Goal: Obtain resource: Obtain resource

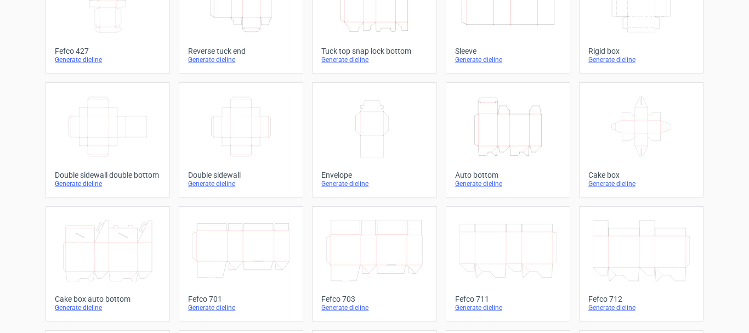
scroll to position [110, 0]
click at [469, 178] on div "Generate dieline" at bounding box center [508, 181] width 106 height 9
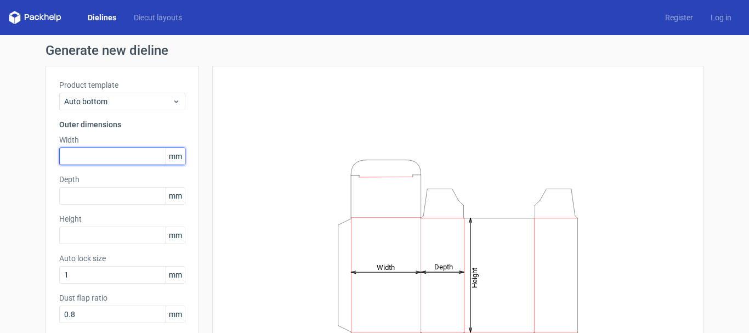
click at [106, 155] on input "text" at bounding box center [122, 156] width 126 height 18
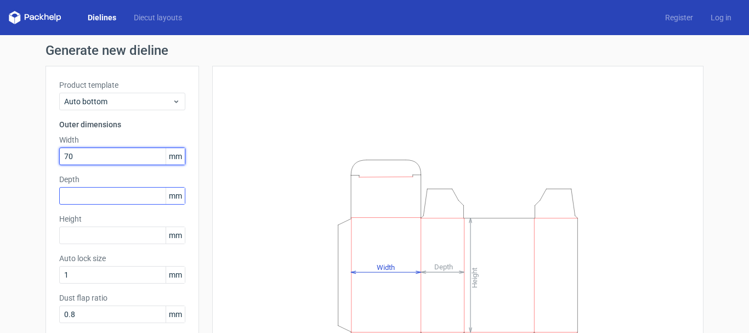
type input "70"
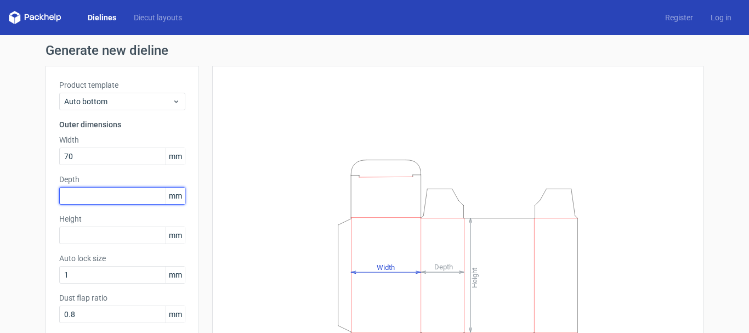
click at [79, 200] on input "text" at bounding box center [122, 196] width 126 height 18
type input "70"
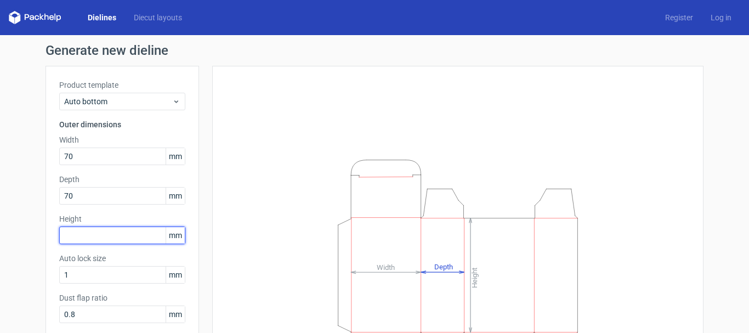
click at [90, 232] on input "text" at bounding box center [122, 235] width 126 height 18
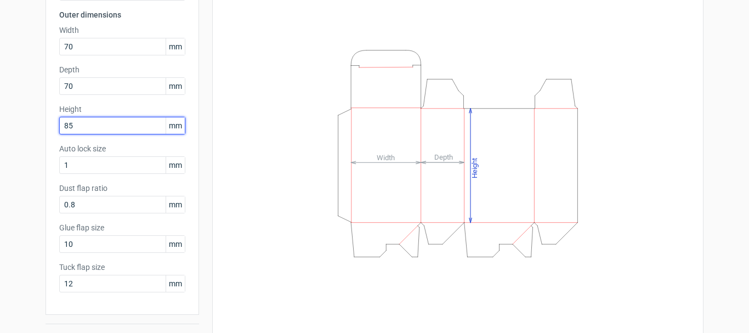
type input "85"
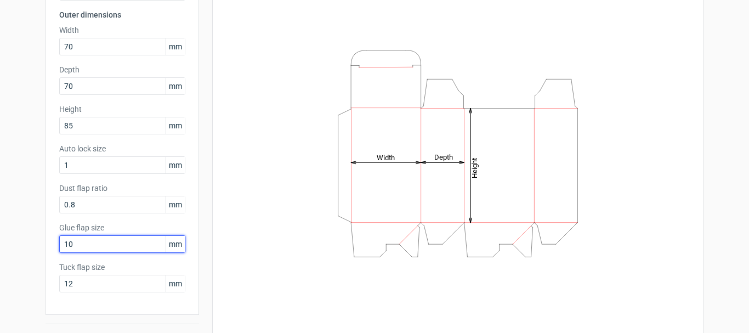
click at [46, 252] on div "Product template Auto bottom Outer dimensions Width 70 mm Depth 70 mm Height 85…" at bounding box center [122, 135] width 153 height 359
type input "15"
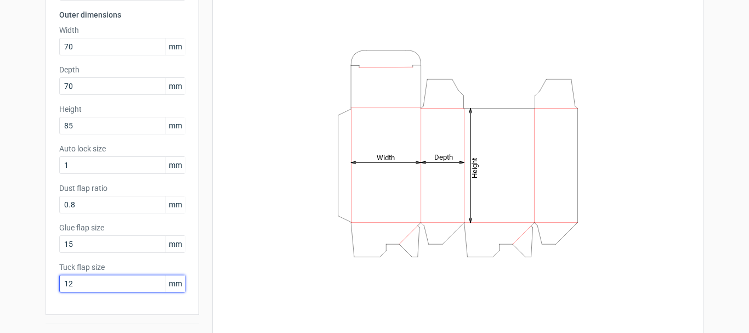
drag, startPoint x: 86, startPoint y: 280, endPoint x: 20, endPoint y: 287, distance: 66.1
click at [20, 287] on div "Generate new dieline Product template Auto bottom Outer dimensions Width 70 mm …" at bounding box center [374, 142] width 749 height 434
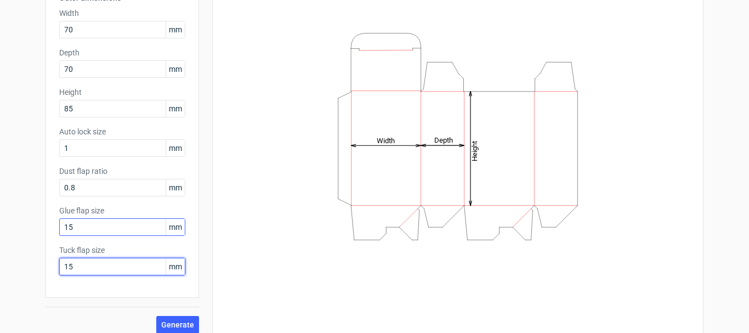
scroll to position [136, 0]
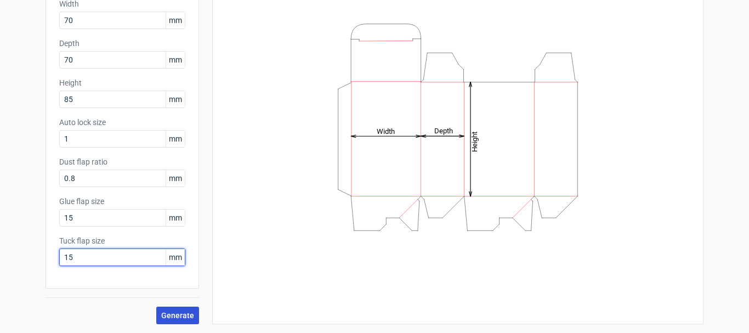
type input "15"
click at [166, 308] on button "Generate" at bounding box center [177, 315] width 43 height 18
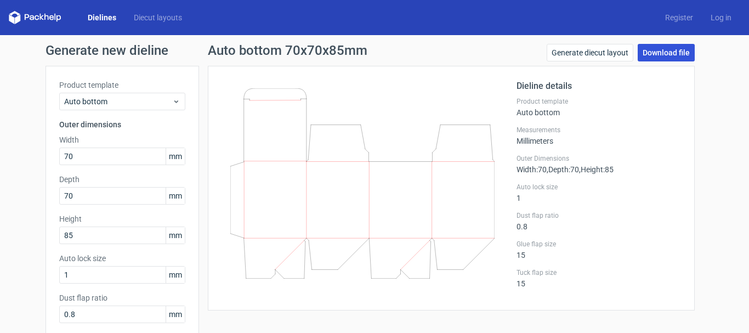
click at [653, 45] on link "Download file" at bounding box center [666, 53] width 57 height 18
